Goal: Information Seeking & Learning: Learn about a topic

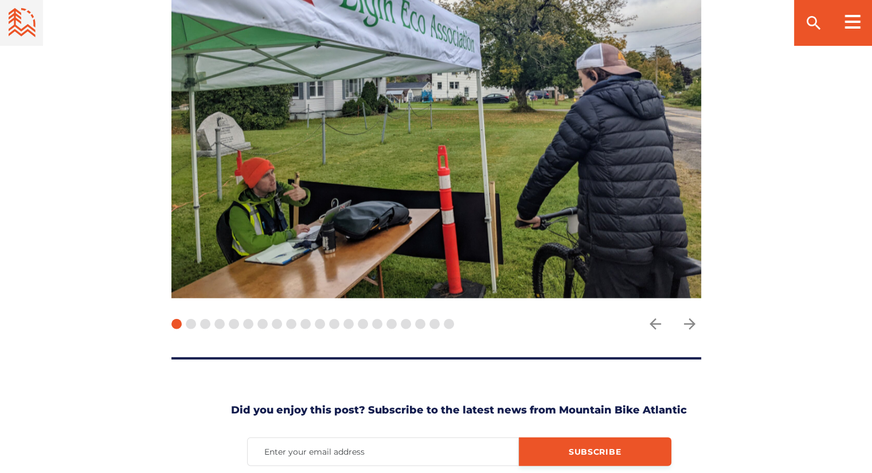
scroll to position [2980, 0]
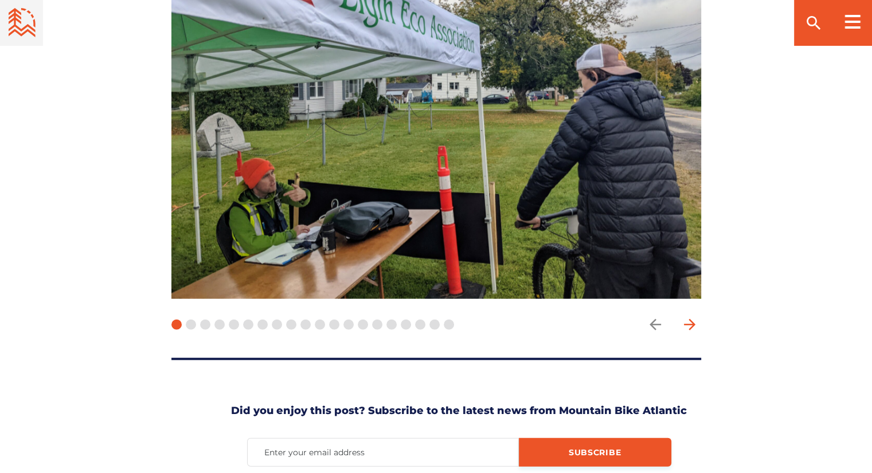
click at [691, 319] on icon "arrow forward" at bounding box center [688, 324] width 11 height 11
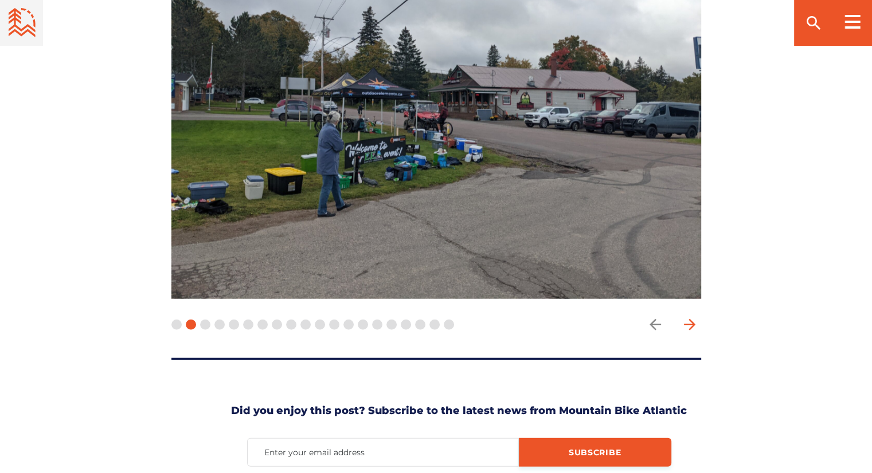
click at [691, 319] on icon "arrow forward" at bounding box center [688, 324] width 11 height 11
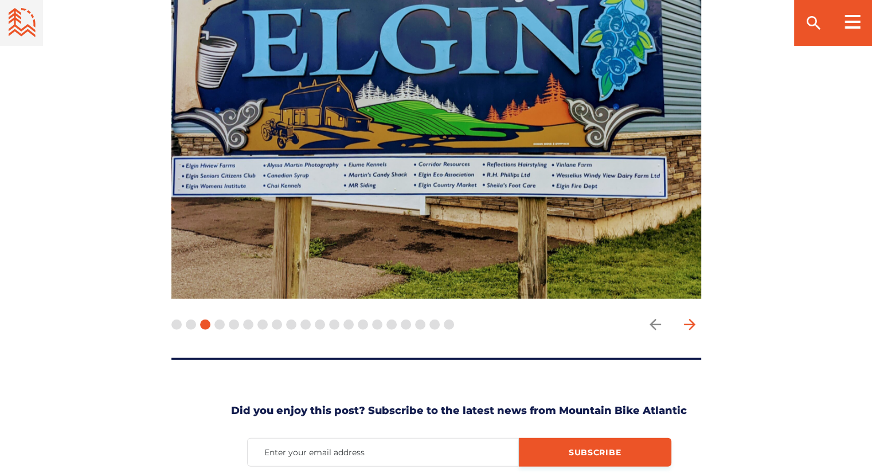
click at [691, 319] on icon "arrow forward" at bounding box center [688, 324] width 11 height 11
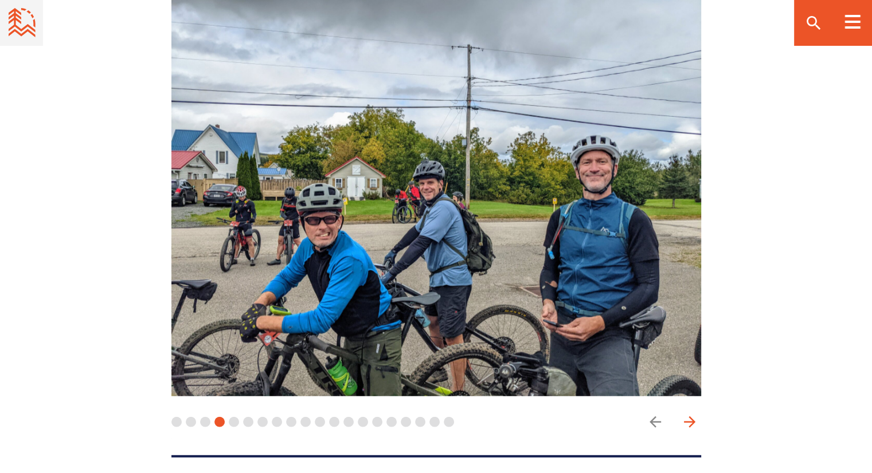
scroll to position [2866, 0]
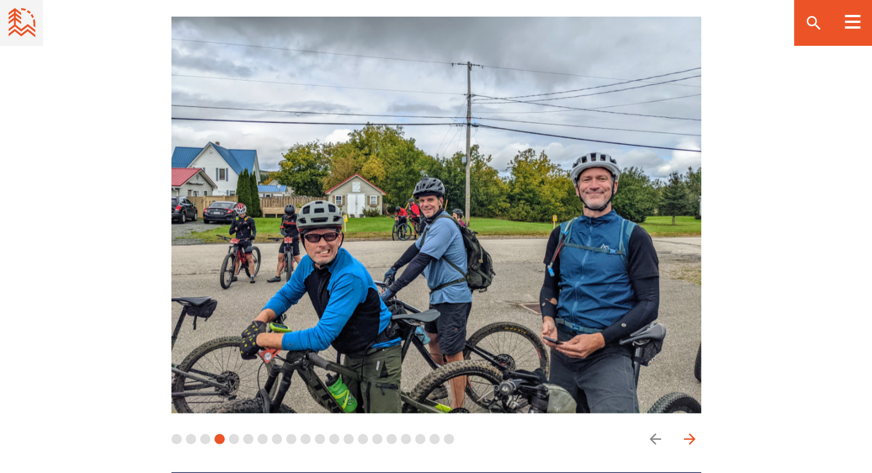
click at [690, 434] on icon "arrow forward" at bounding box center [688, 439] width 11 height 11
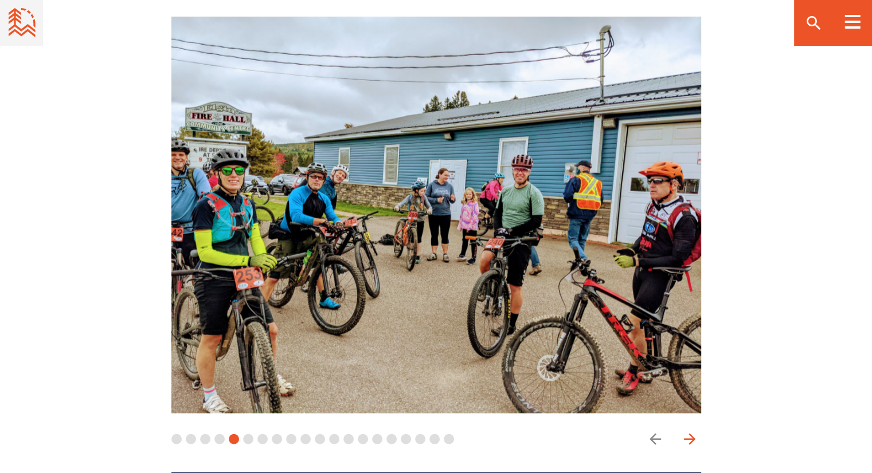
click at [690, 434] on icon "arrow forward" at bounding box center [688, 439] width 11 height 11
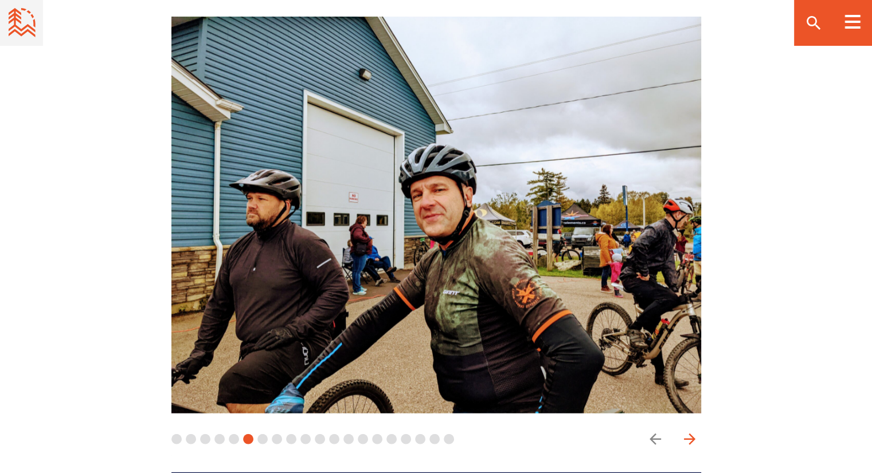
click at [690, 434] on icon "arrow forward" at bounding box center [688, 439] width 11 height 11
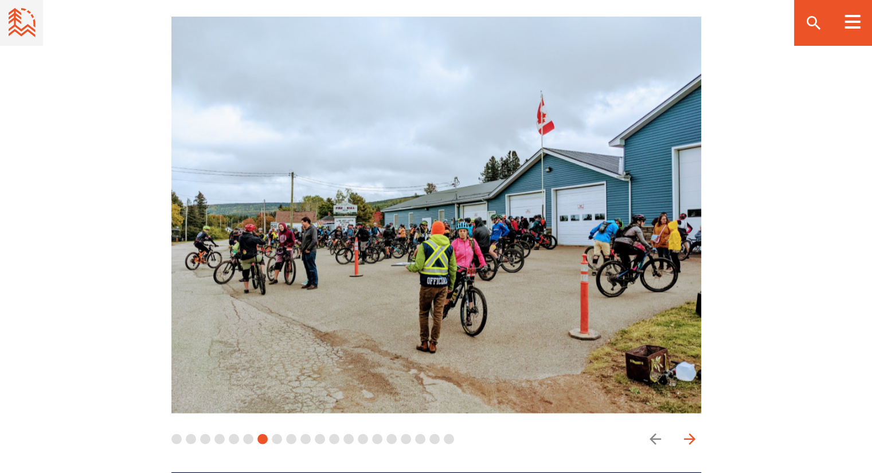
click at [690, 434] on icon "arrow forward" at bounding box center [688, 439] width 11 height 11
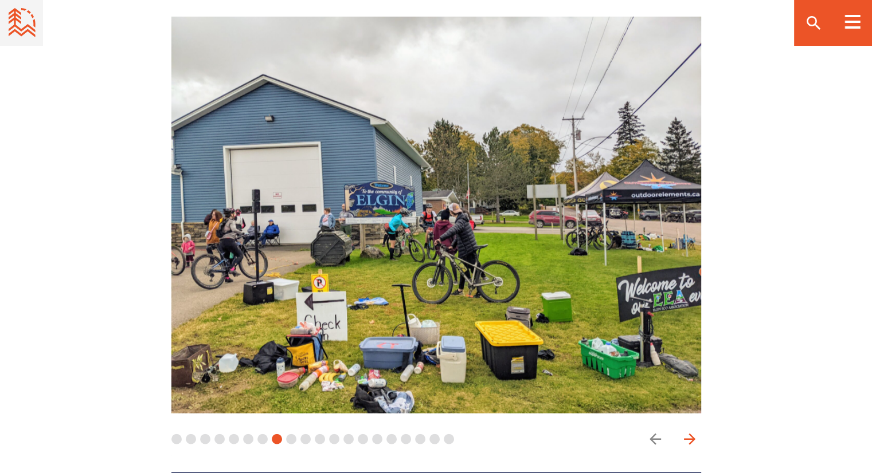
click at [690, 434] on icon "arrow forward" at bounding box center [688, 439] width 11 height 11
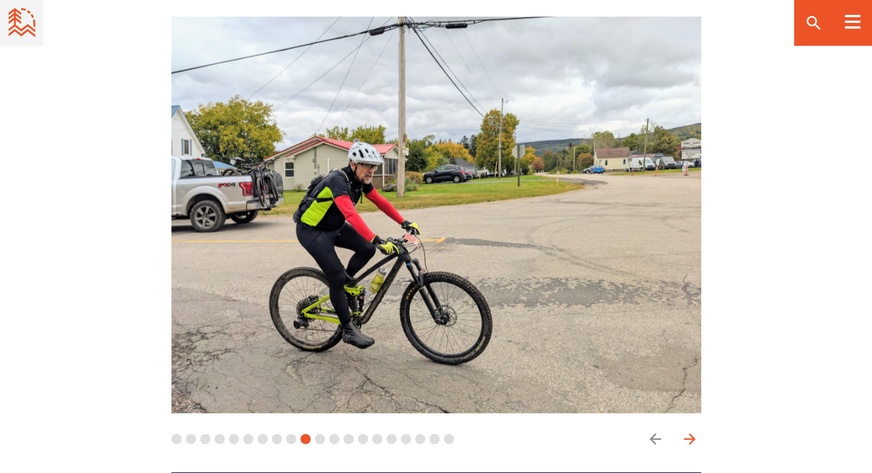
click at [690, 434] on icon "arrow forward" at bounding box center [688, 439] width 11 height 11
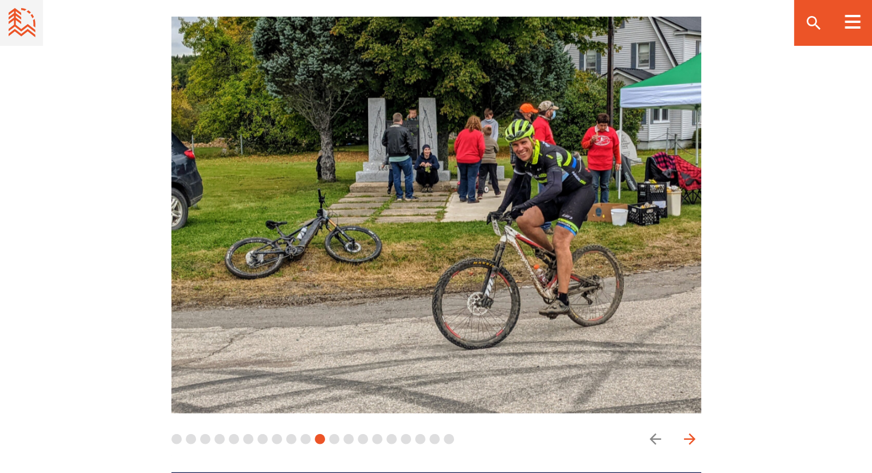
click at [690, 434] on icon "arrow forward" at bounding box center [688, 439] width 11 height 11
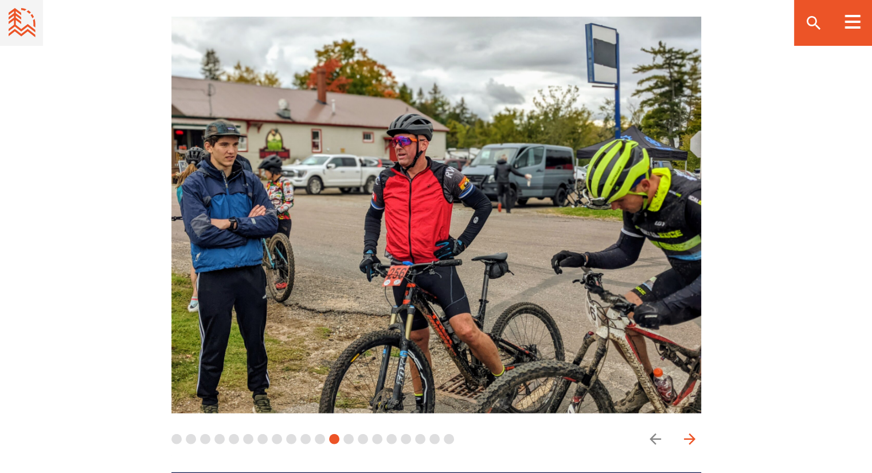
click at [690, 434] on icon "arrow forward" at bounding box center [688, 439] width 11 height 11
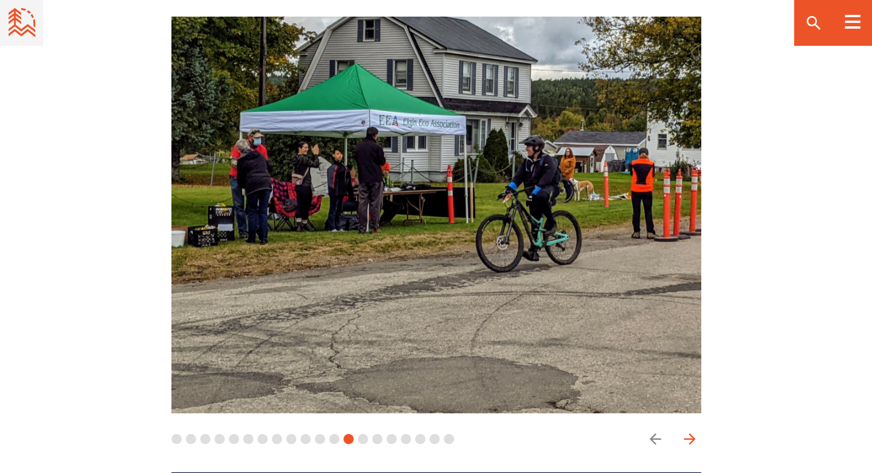
click at [690, 434] on icon "arrow forward" at bounding box center [688, 439] width 11 height 11
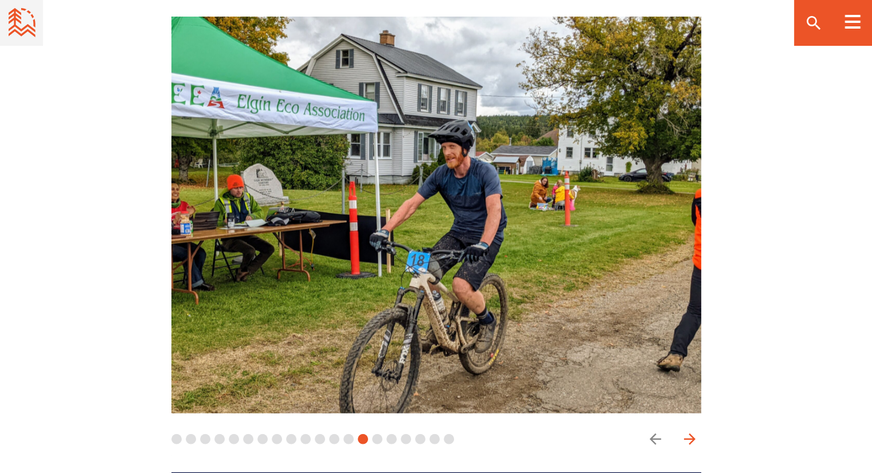
click at [690, 434] on icon "arrow forward" at bounding box center [688, 439] width 11 height 11
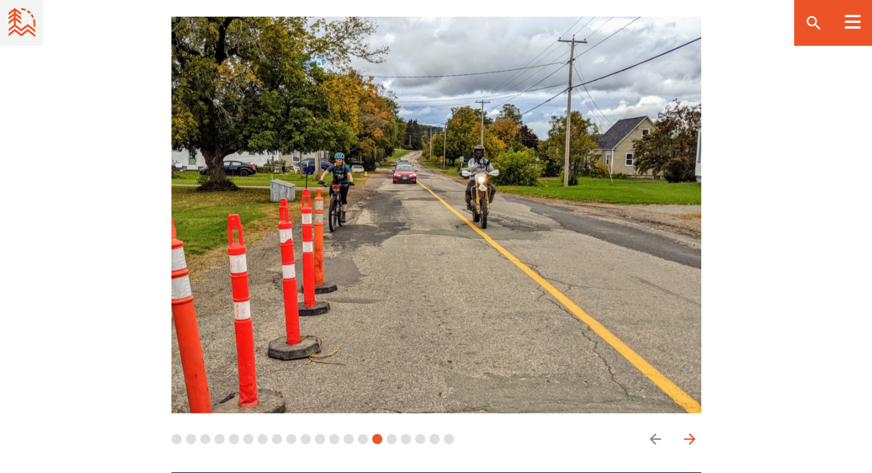
click at [690, 434] on icon "arrow forward" at bounding box center [688, 439] width 11 height 11
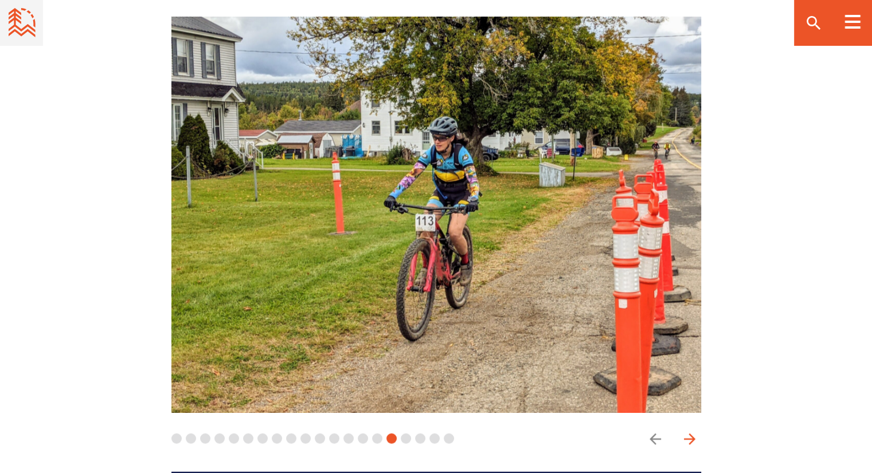
click at [690, 434] on icon "arrow forward" at bounding box center [688, 439] width 11 height 11
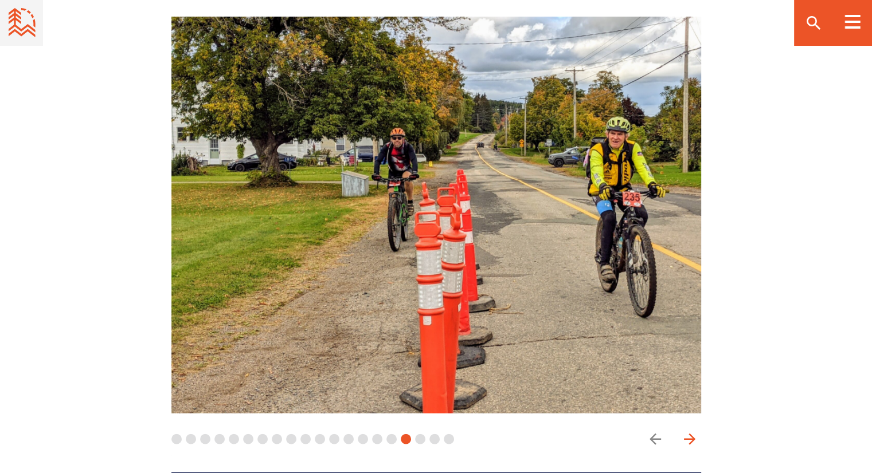
click at [690, 434] on icon "arrow forward" at bounding box center [688, 439] width 11 height 11
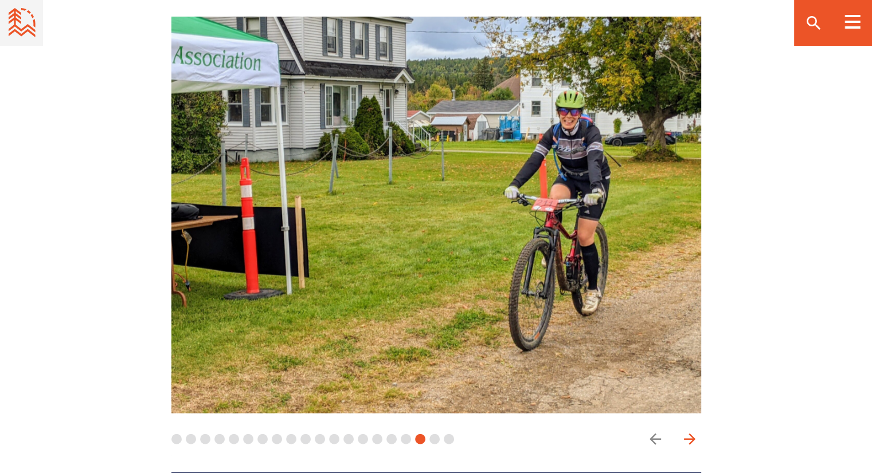
click at [690, 434] on icon "arrow forward" at bounding box center [688, 439] width 11 height 11
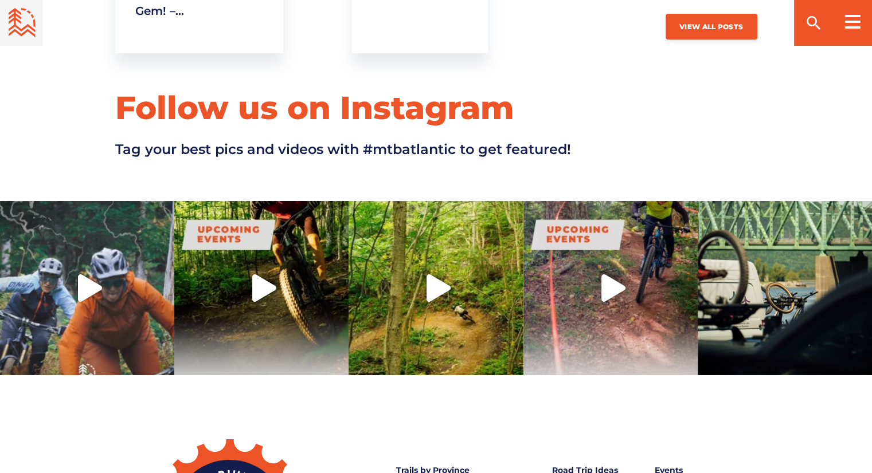
scroll to position [3897, 0]
